Goal: Information Seeking & Learning: Learn about a topic

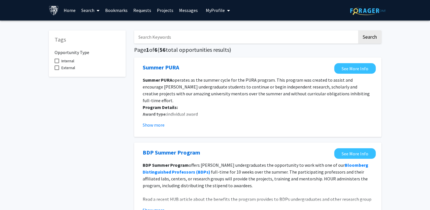
click at [199, 38] on input "Search Keywords" at bounding box center [245, 36] width 223 height 13
type input "computational"
click at [358, 30] on button "Search" at bounding box center [369, 36] width 23 height 13
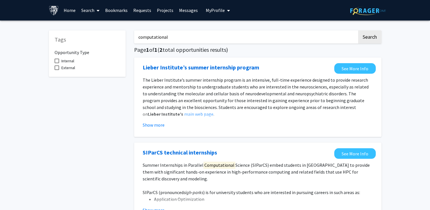
click at [89, 12] on link "Search" at bounding box center [90, 10] width 24 height 20
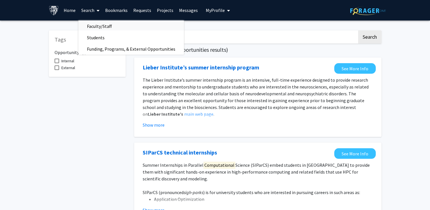
click at [96, 25] on span "Faculty/Staff" at bounding box center [99, 25] width 42 height 11
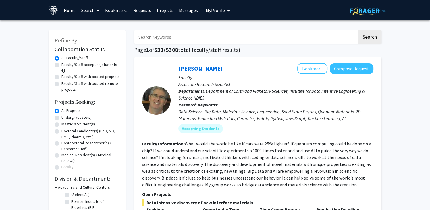
click at [166, 36] on input "Search Keywords" at bounding box center [245, 36] width 223 height 13
click at [358, 30] on button "Search" at bounding box center [369, 36] width 23 height 13
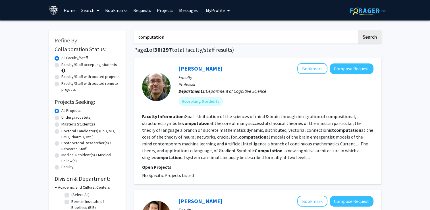
click at [227, 37] on input "computation" at bounding box center [245, 36] width 223 height 13
type input "computation fluid"
click at [358, 30] on button "Search" at bounding box center [369, 36] width 23 height 13
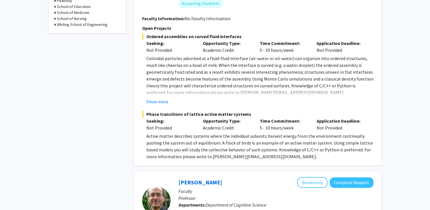
scroll to position [312, 0]
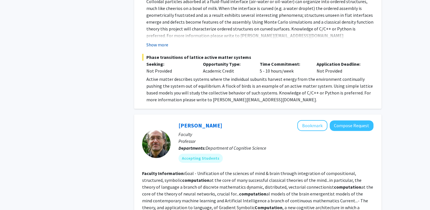
click at [165, 48] on button "Show more" at bounding box center [157, 44] width 22 height 7
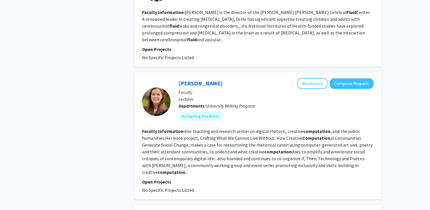
scroll to position [653, 0]
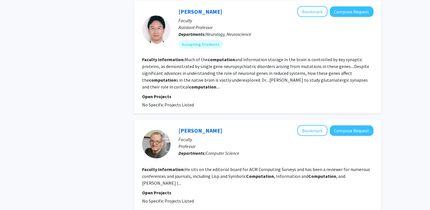
scroll to position [1108, 0]
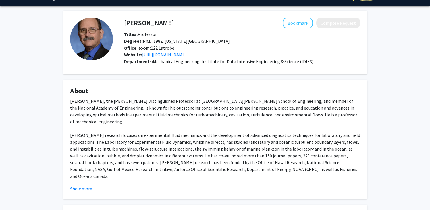
scroll to position [85, 0]
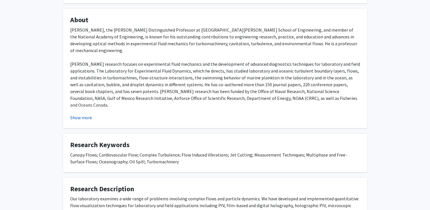
click at [80, 121] on button "Show more" at bounding box center [81, 117] width 22 height 7
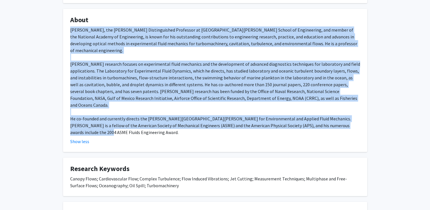
drag, startPoint x: 205, startPoint y: 182, endPoint x: 70, endPoint y: 46, distance: 191.4
click at [70, 46] on fg-card "About [PERSON_NAME], the [PERSON_NAME] Distinguished Professor at [GEOGRAPHIC_D…" at bounding box center [215, 80] width 304 height 143
drag, startPoint x: 70, startPoint y: 46, endPoint x: 110, endPoint y: 60, distance: 42.8
copy div "Loremi Dolo, sit Ametcon A. Elit Seddoeiusmodt Incididun ut Labor Etdolor Magna…"
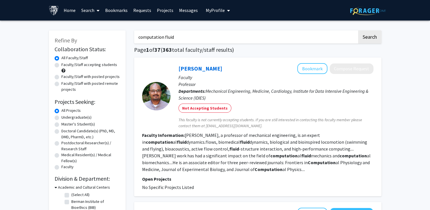
click at [199, 40] on input "computation fluid" at bounding box center [245, 36] width 223 height 13
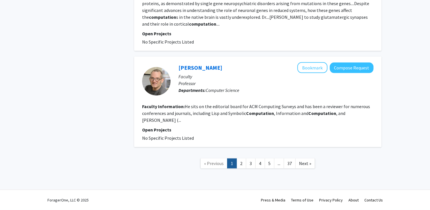
scroll to position [1534, 0]
click at [236, 168] on link "2" at bounding box center [241, 163] width 10 height 10
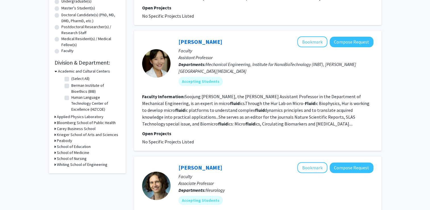
scroll to position [142, 0]
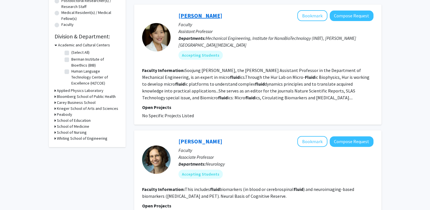
click at [194, 19] on link "[PERSON_NAME]" at bounding box center [200, 15] width 44 height 7
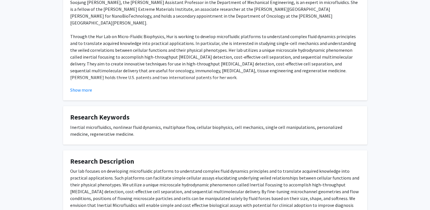
scroll to position [142, 0]
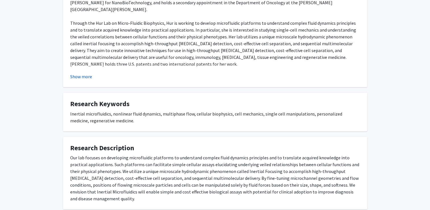
click at [87, 80] on button "Show more" at bounding box center [81, 76] width 22 height 7
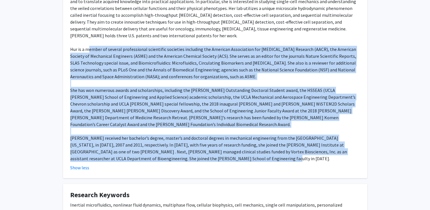
scroll to position [85, 0]
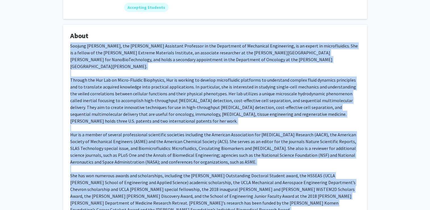
drag, startPoint x: 192, startPoint y: 137, endPoint x: 69, endPoint y: 63, distance: 143.7
click at [69, 63] on fg-card "About Soojung [PERSON_NAME], the [PERSON_NAME] Assistant Professor in the Depar…" at bounding box center [215, 144] width 304 height 238
drag, startPoint x: 69, startPoint y: 63, endPoint x: 99, endPoint y: 71, distance: 31.6
copy div "Soojung [PERSON_NAME], the [PERSON_NAME] Assistant Professor in the Department …"
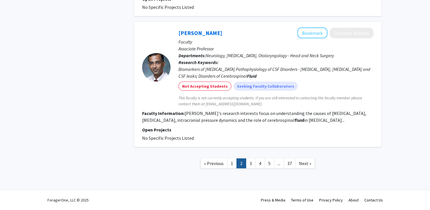
scroll to position [1392, 0]
click at [253, 168] on link "3" at bounding box center [251, 163] width 10 height 10
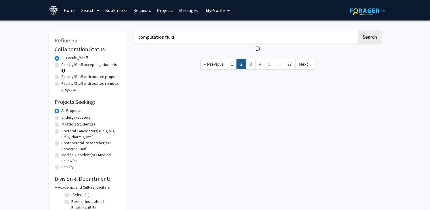
click at [203, 37] on input "computation fluid" at bounding box center [245, 36] width 223 height 13
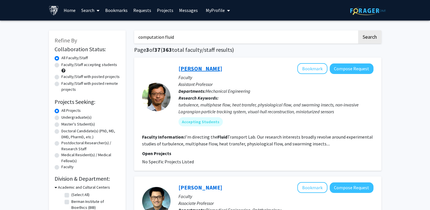
type input "computation fluid"
click at [196, 71] on link "[PERSON_NAME]" at bounding box center [200, 68] width 44 height 7
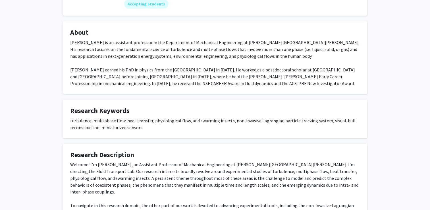
scroll to position [85, 0]
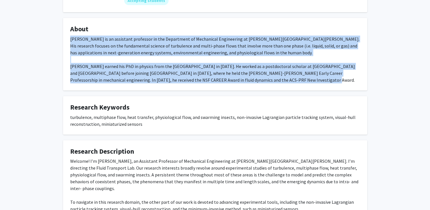
drag, startPoint x: 165, startPoint y: 126, endPoint x: 67, endPoint y: 55, distance: 121.2
click at [67, 55] on fg-card "About [PERSON_NAME] is an assistant professor in the Department of Mechanical E…" at bounding box center [215, 54] width 304 height 72
drag, startPoint x: 67, startPoint y: 55, endPoint x: 110, endPoint y: 63, distance: 44.4
copy div "[PERSON_NAME] is an assistant professor in the Department of Mechanical Enginee…"
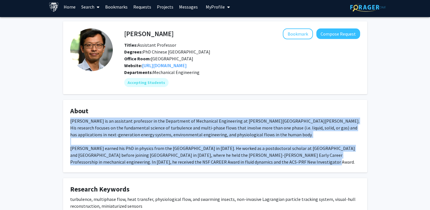
scroll to position [0, 0]
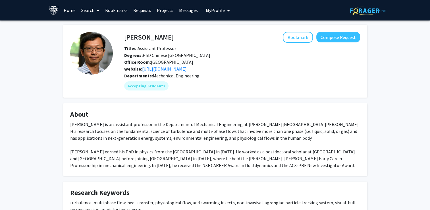
click at [279, 120] on fg-card "About [PERSON_NAME] is an assistant professor in the Department of Mechanical E…" at bounding box center [215, 139] width 304 height 72
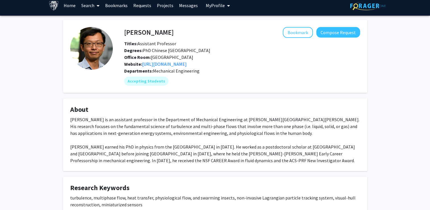
scroll to position [5, 0]
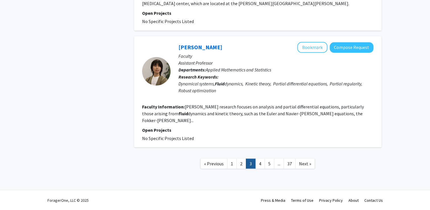
scroll to position [1274, 0]
click at [258, 161] on link "4" at bounding box center [260, 163] width 10 height 10
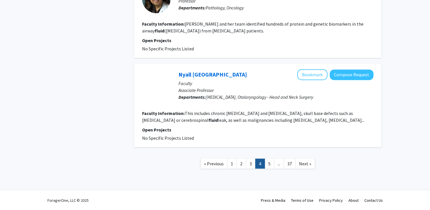
scroll to position [1165, 0]
click at [274, 168] on link "5" at bounding box center [269, 163] width 10 height 10
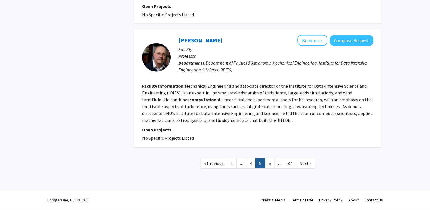
scroll to position [1403, 0]
click at [269, 168] on link "6" at bounding box center [270, 163] width 10 height 10
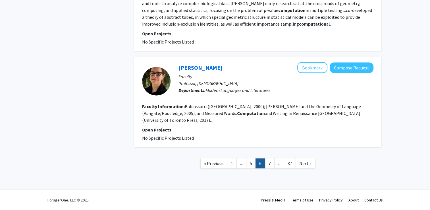
scroll to position [1420, 0]
click at [252, 168] on link "5" at bounding box center [251, 163] width 10 height 10
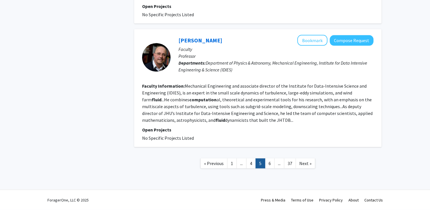
scroll to position [1403, 0]
click at [220, 37] on link "[PERSON_NAME]" at bounding box center [200, 40] width 44 height 7
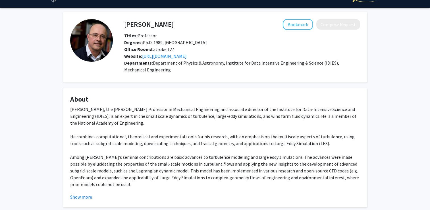
scroll to position [57, 0]
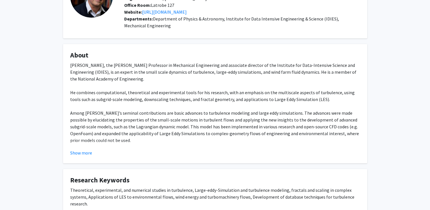
click at [84, 156] on button "Show more" at bounding box center [81, 152] width 22 height 7
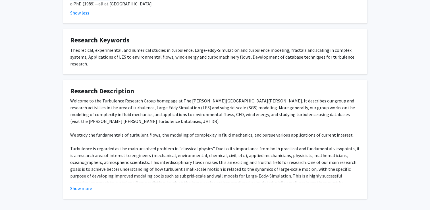
scroll to position [369, 0]
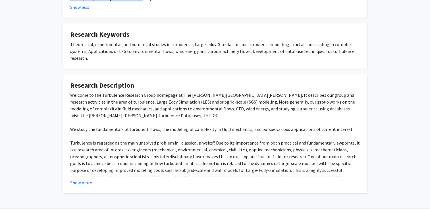
drag, startPoint x: 84, startPoint y: 81, endPoint x: 185, endPoint y: 119, distance: 108.7
drag, startPoint x: 185, startPoint y: 119, endPoint x: 121, endPoint y: 66, distance: 83.4
copy div "Loremip Dolorsit, ame Conse A. Elitsedd Eiusmodte in Utlaboreet Doloremagna ali…"
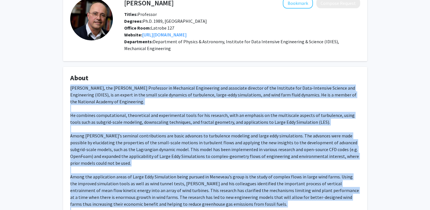
scroll to position [0, 0]
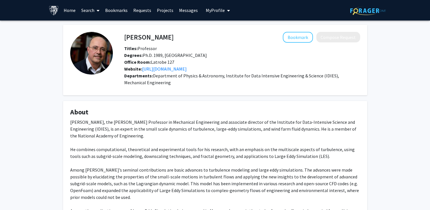
click at [187, 72] on link "[URL][DOMAIN_NAME]" at bounding box center [164, 69] width 45 height 6
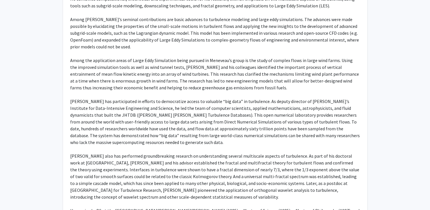
scroll to position [170, 0]
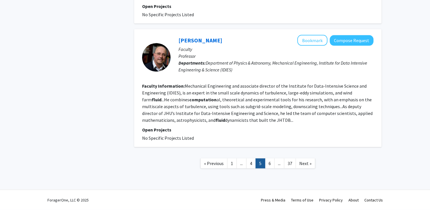
scroll to position [1392, 0]
click at [274, 168] on link "6" at bounding box center [270, 163] width 10 height 10
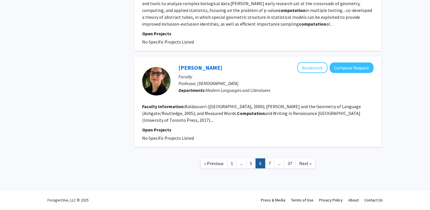
scroll to position [1443, 0]
click at [274, 167] on link "7" at bounding box center [270, 163] width 10 height 10
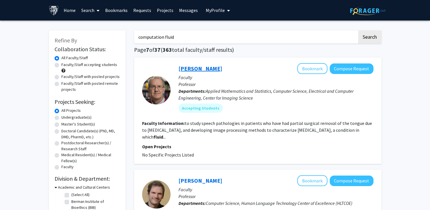
click at [210, 70] on link "[PERSON_NAME]" at bounding box center [200, 68] width 44 height 7
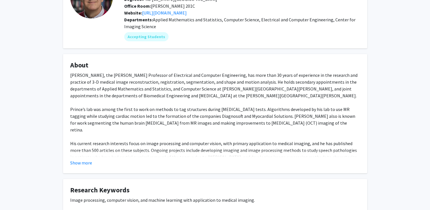
scroll to position [57, 0]
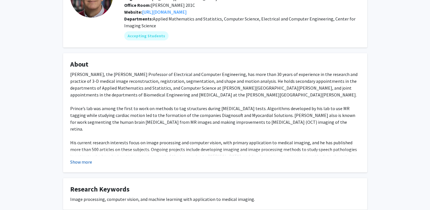
click at [92, 165] on button "Show more" at bounding box center [81, 161] width 22 height 7
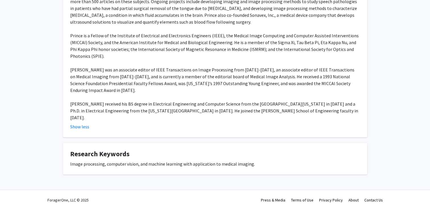
scroll to position [256, 0]
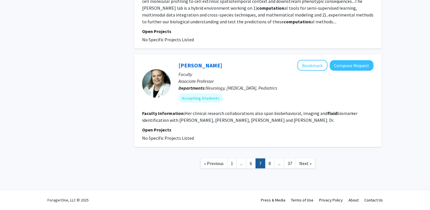
scroll to position [1449, 0]
click at [274, 168] on link "8" at bounding box center [270, 163] width 10 height 10
